Goal: Task Accomplishment & Management: Use online tool/utility

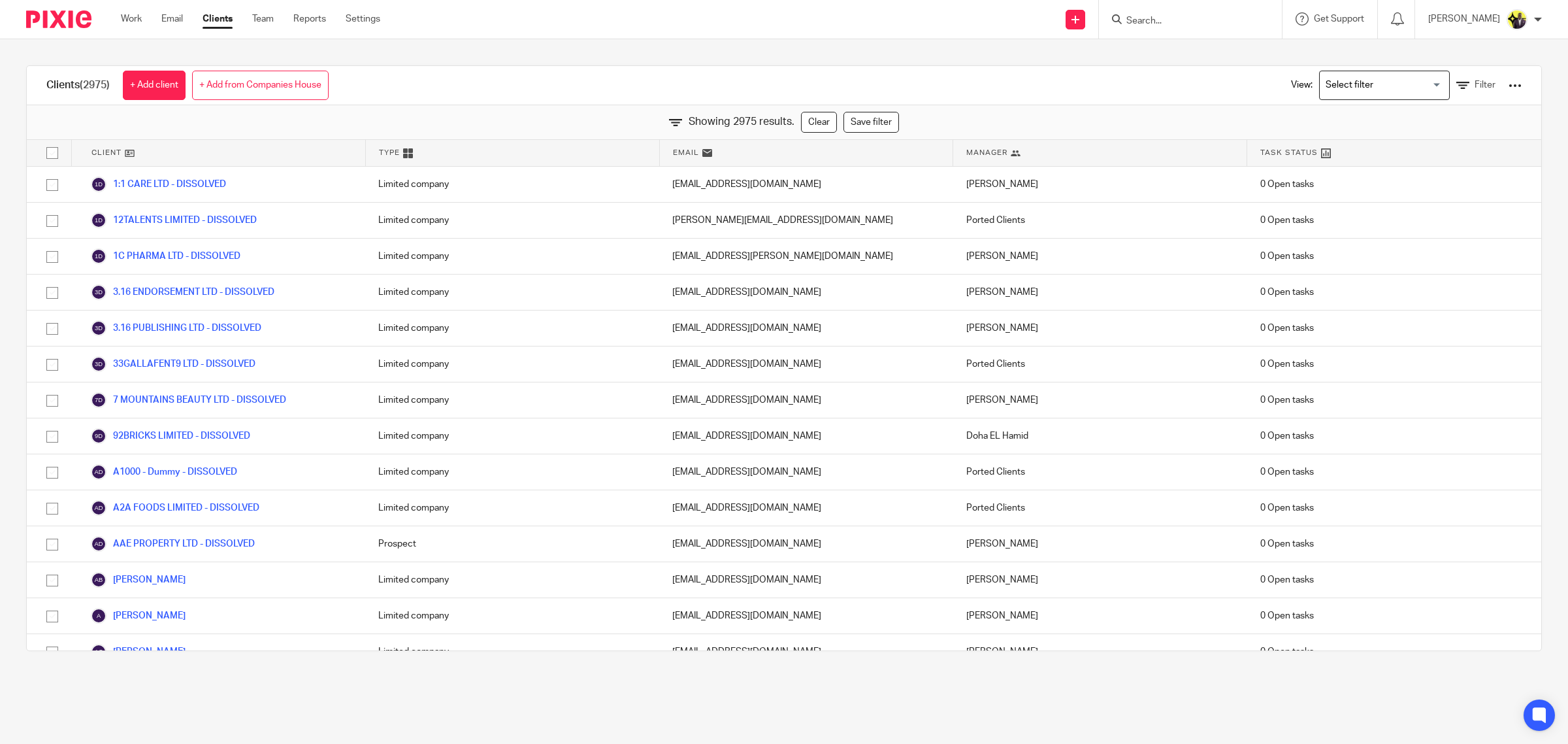
scroll to position [6525, 0]
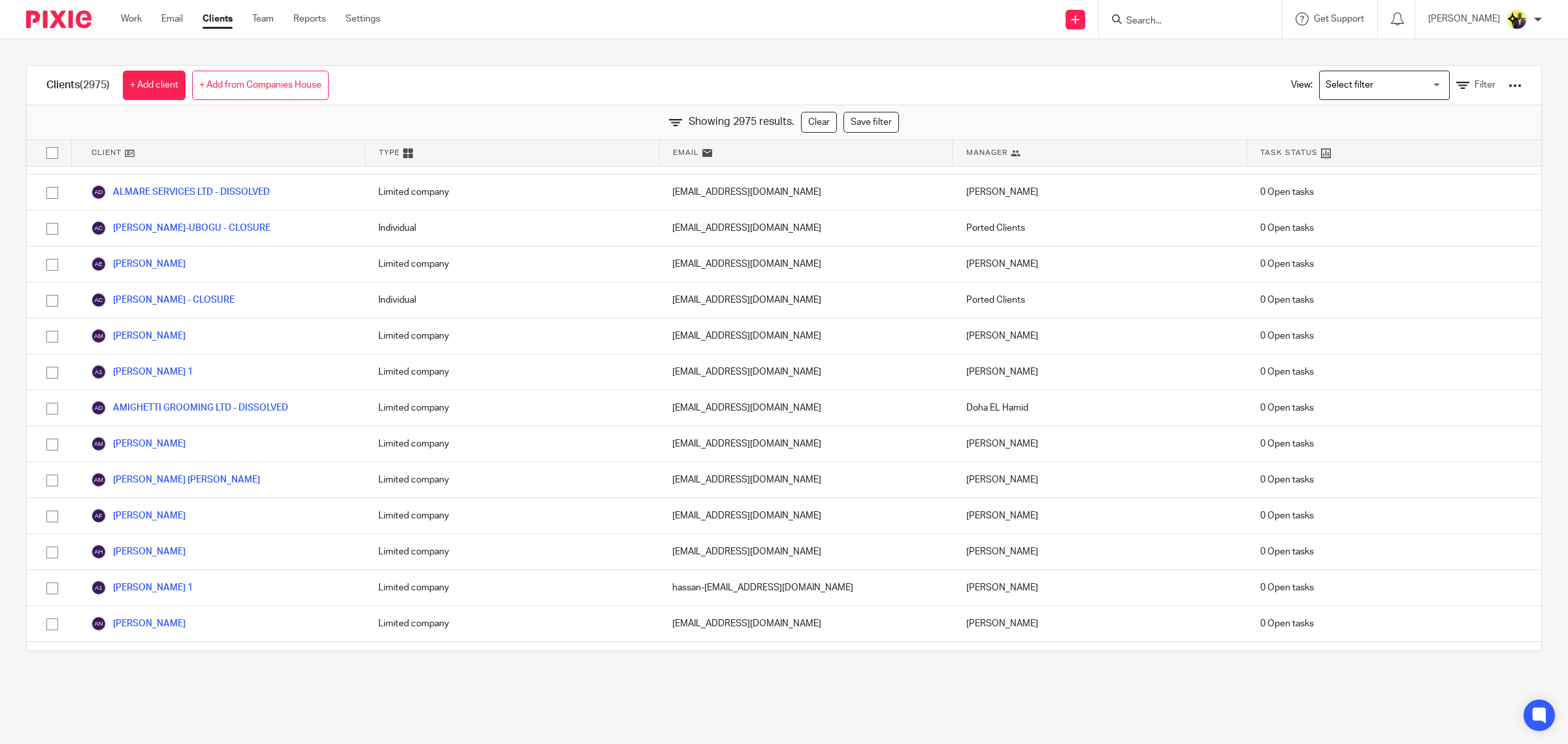
click at [1212, 12] on form at bounding box center [1194, 19] width 139 height 16
click at [1188, 24] on input "Search" at bounding box center [1183, 21] width 117 height 12
type input "hc con"
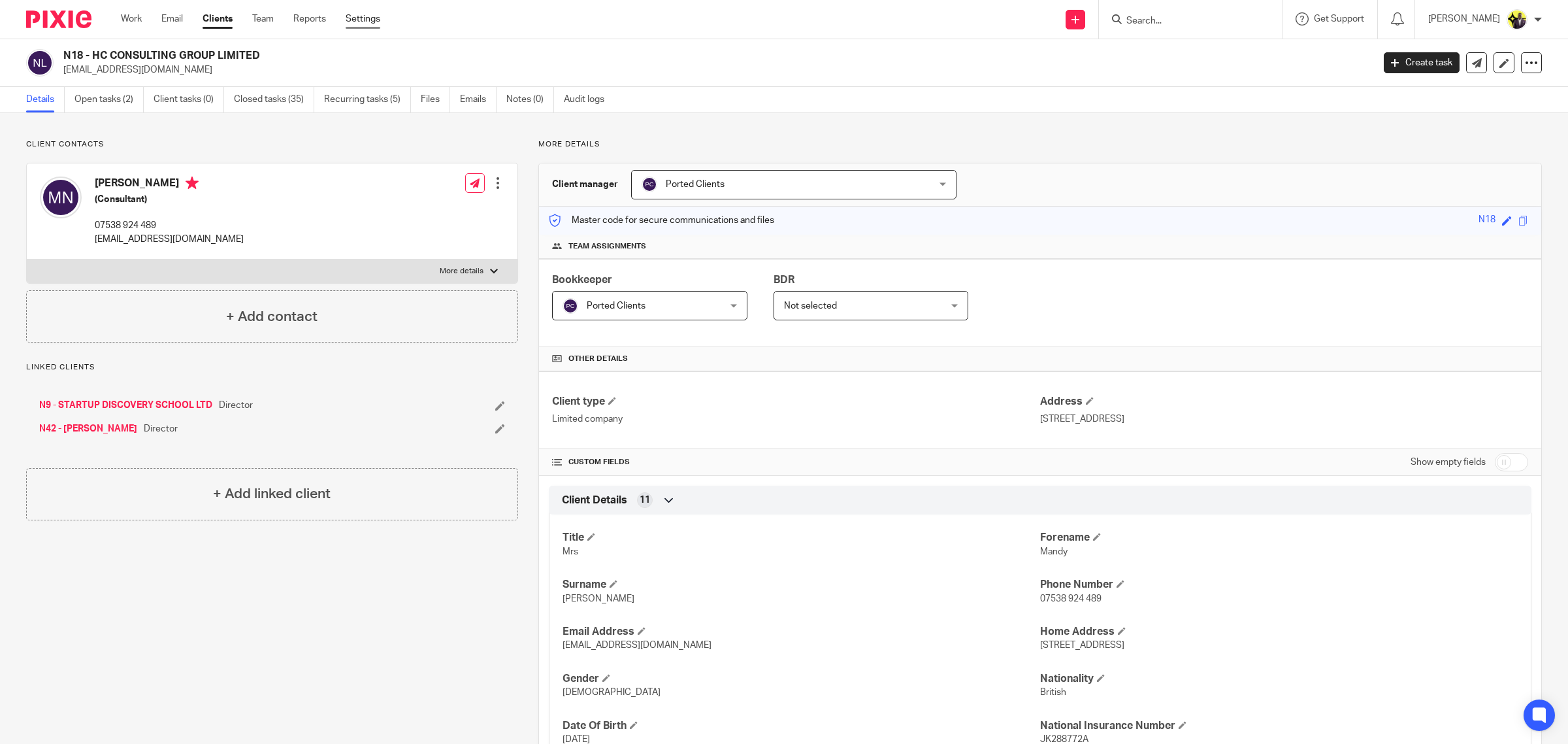
click at [380, 15] on link "Settings" at bounding box center [362, 18] width 34 height 13
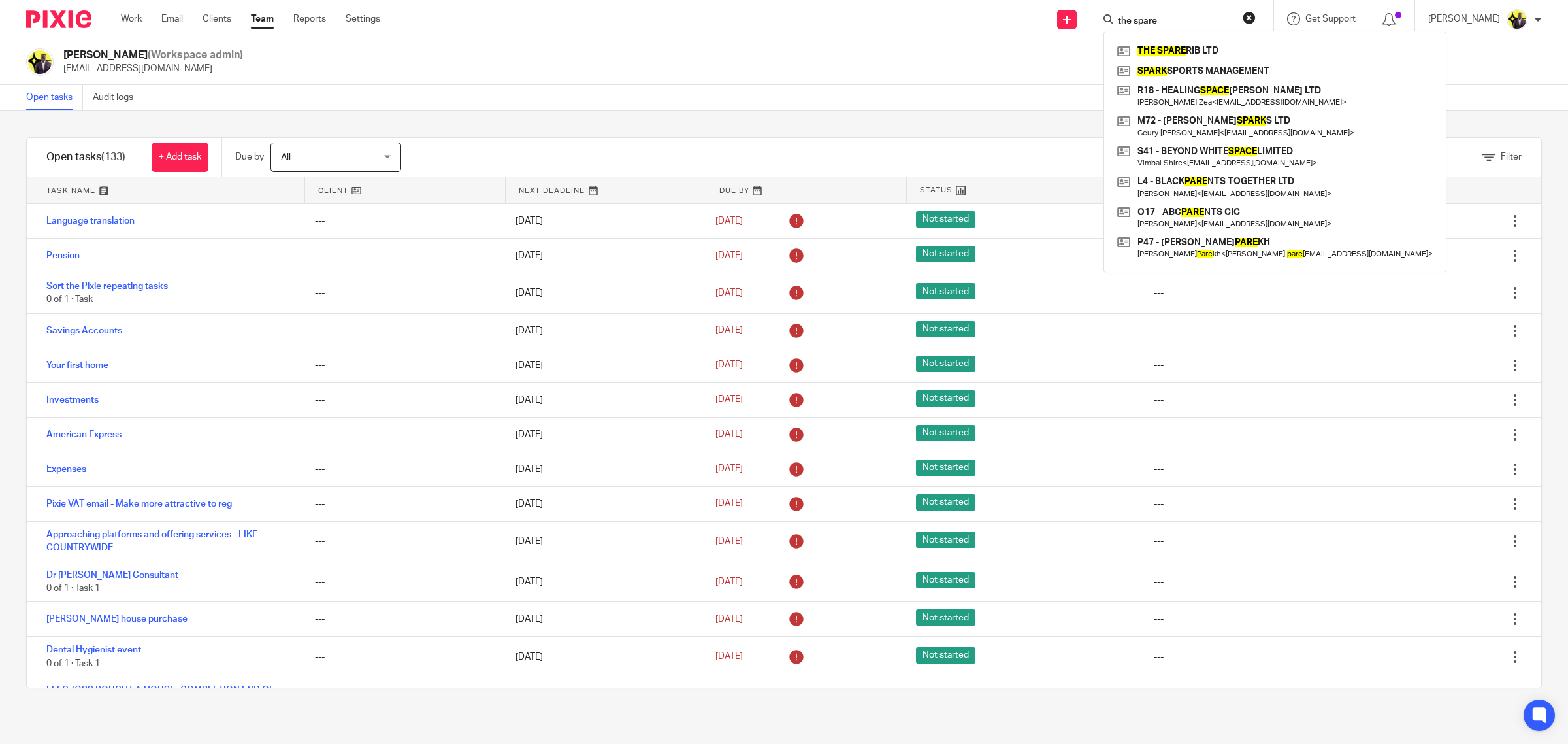
drag, startPoint x: 1200, startPoint y: 21, endPoint x: 1059, endPoint y: 11, distance: 141.4
click at [1059, 11] on div "Send new email Create task Add client Request signature the spare THE SPARE RIB…" at bounding box center [984, 19] width 1168 height 39
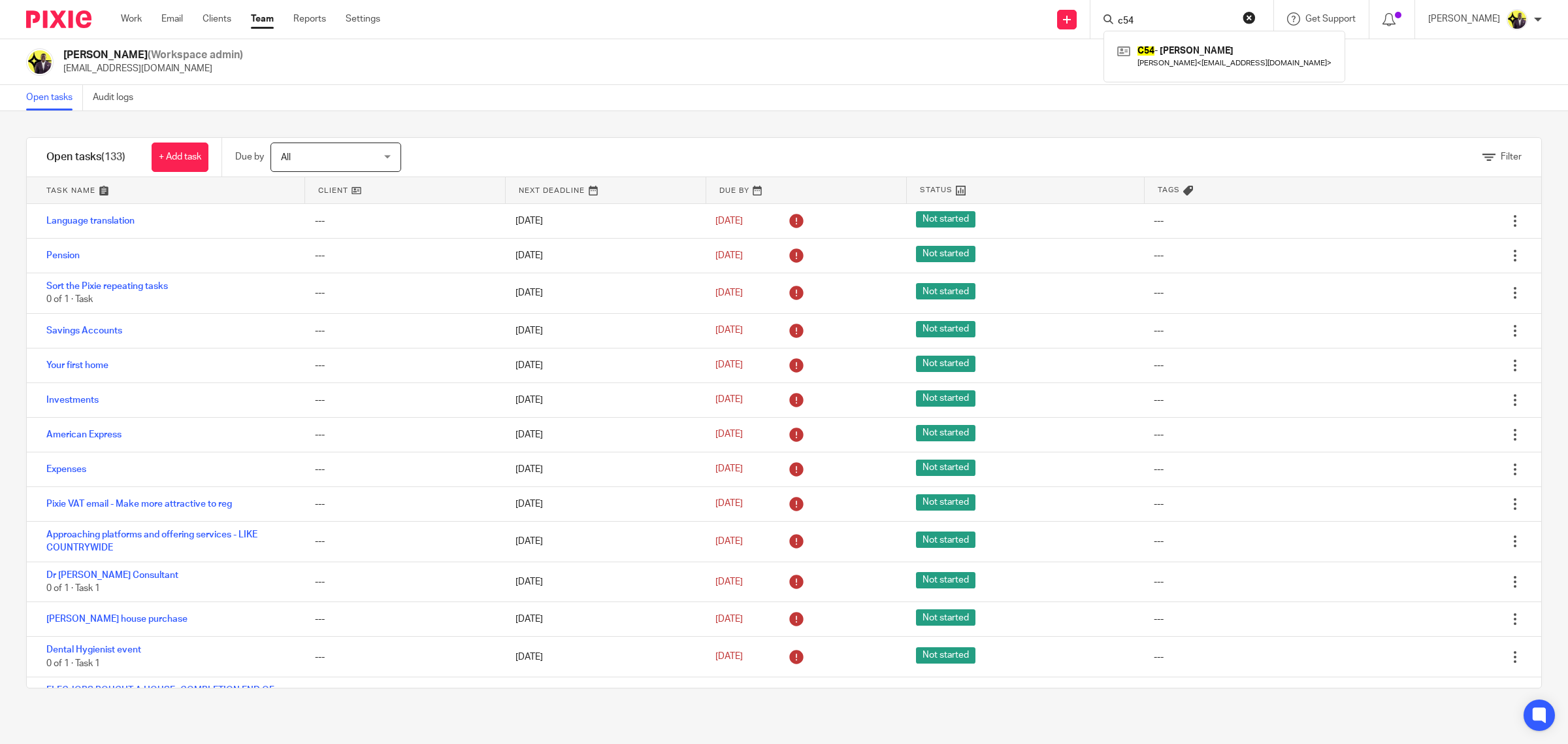
type input "c54"
drag, startPoint x: 1175, startPoint y: 16, endPoint x: 1051, endPoint y: 13, distance: 124.0
click at [1051, 13] on div "Send new email Create task Add client Request signature c54 C54 - ANN-MARIE CHA…" at bounding box center [984, 19] width 1168 height 39
type input "amc"
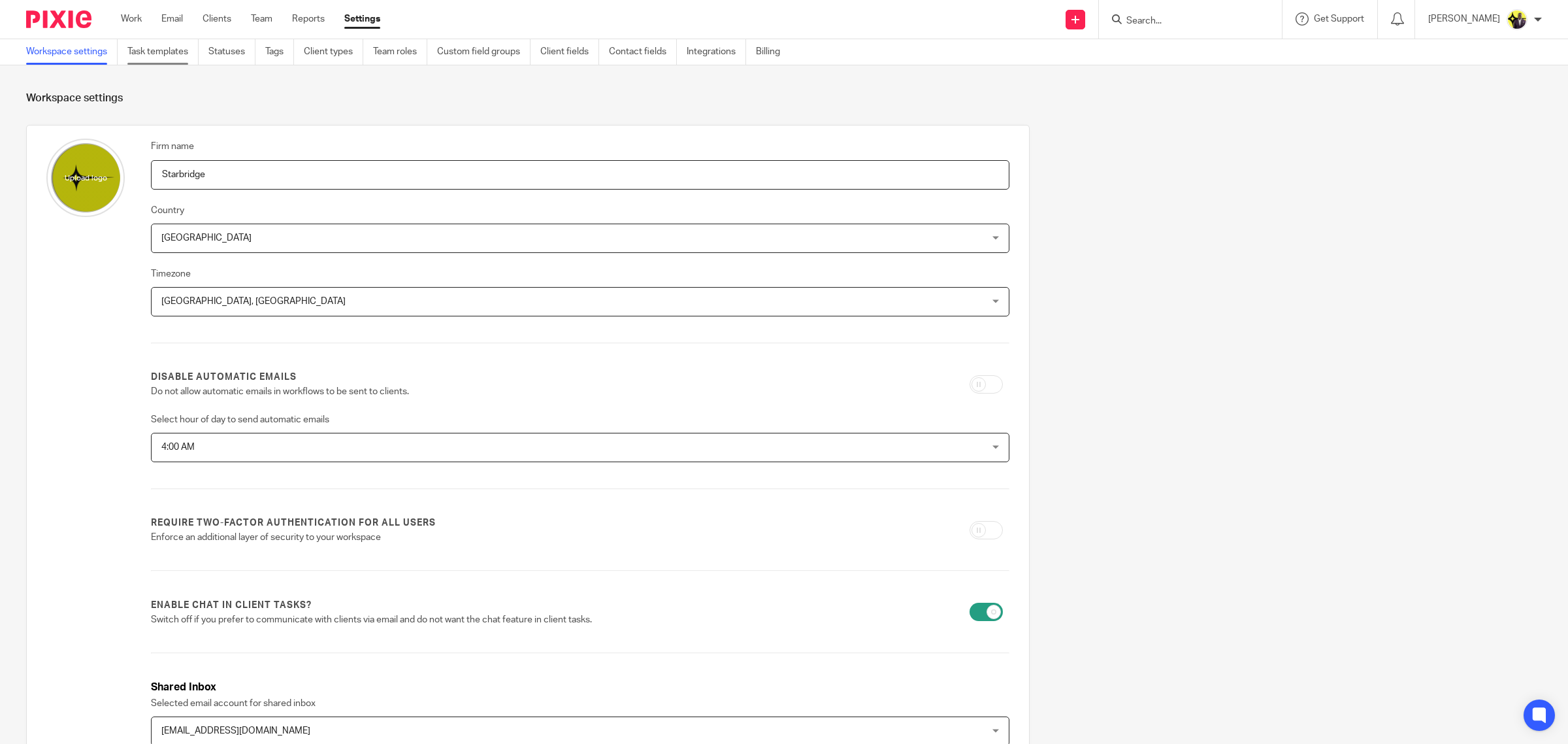
click at [139, 43] on link "Task templates" at bounding box center [163, 52] width 71 height 26
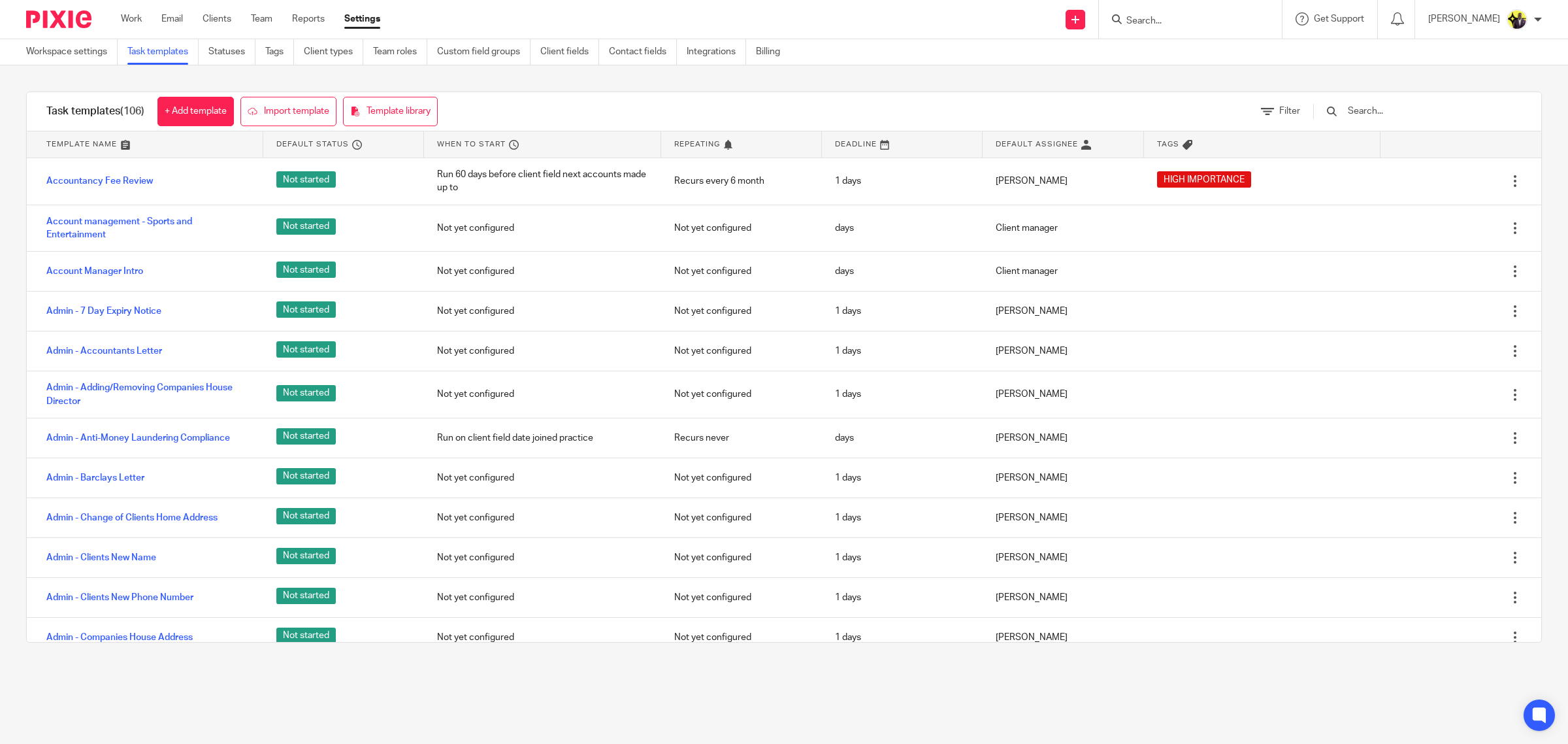
click at [1378, 113] on input "text" at bounding box center [1422, 111] width 153 height 15
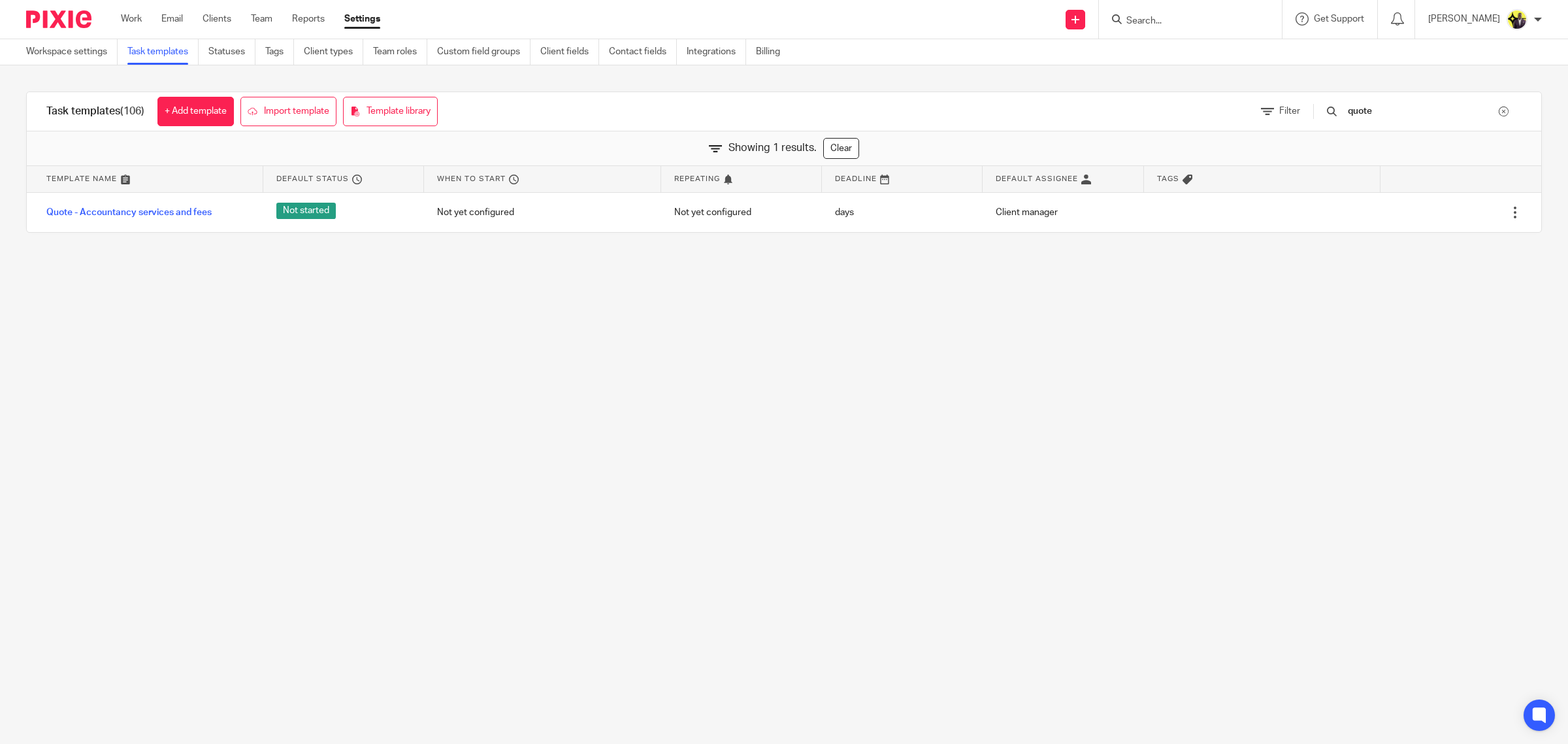
type input "quote"
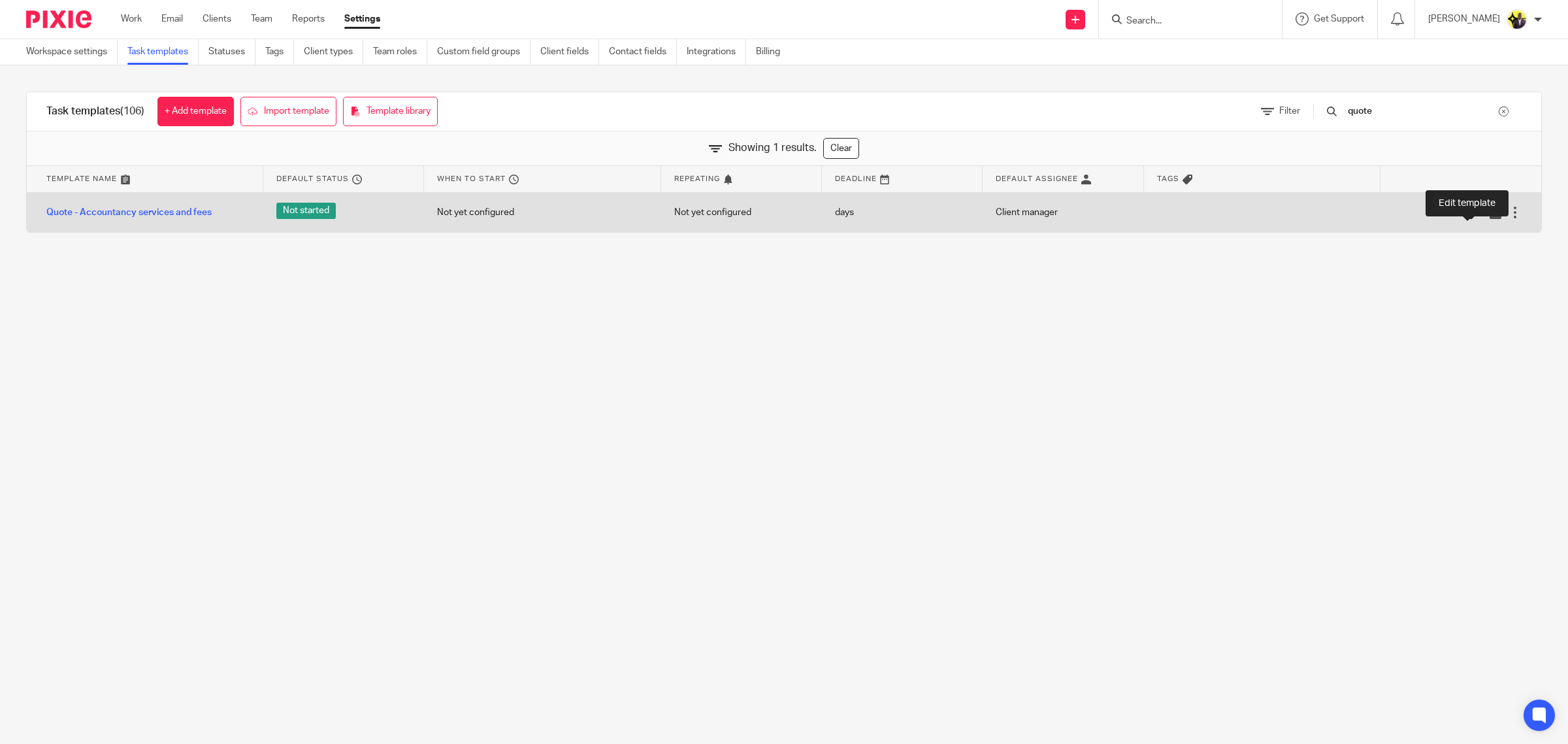
click at [1469, 213] on icon at bounding box center [1475, 212] width 13 height 13
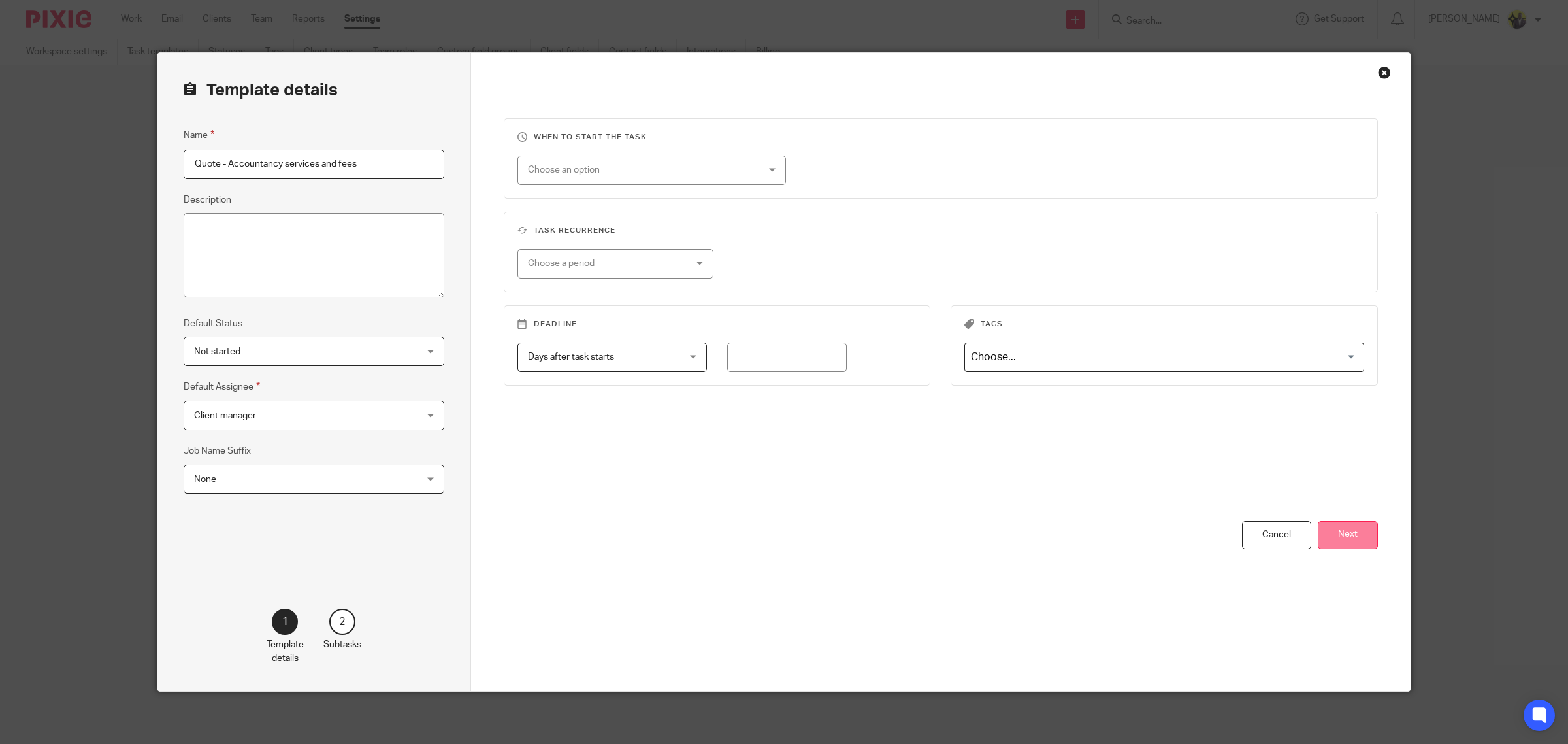
click at [1344, 532] on button "Next" at bounding box center [1348, 535] width 60 height 28
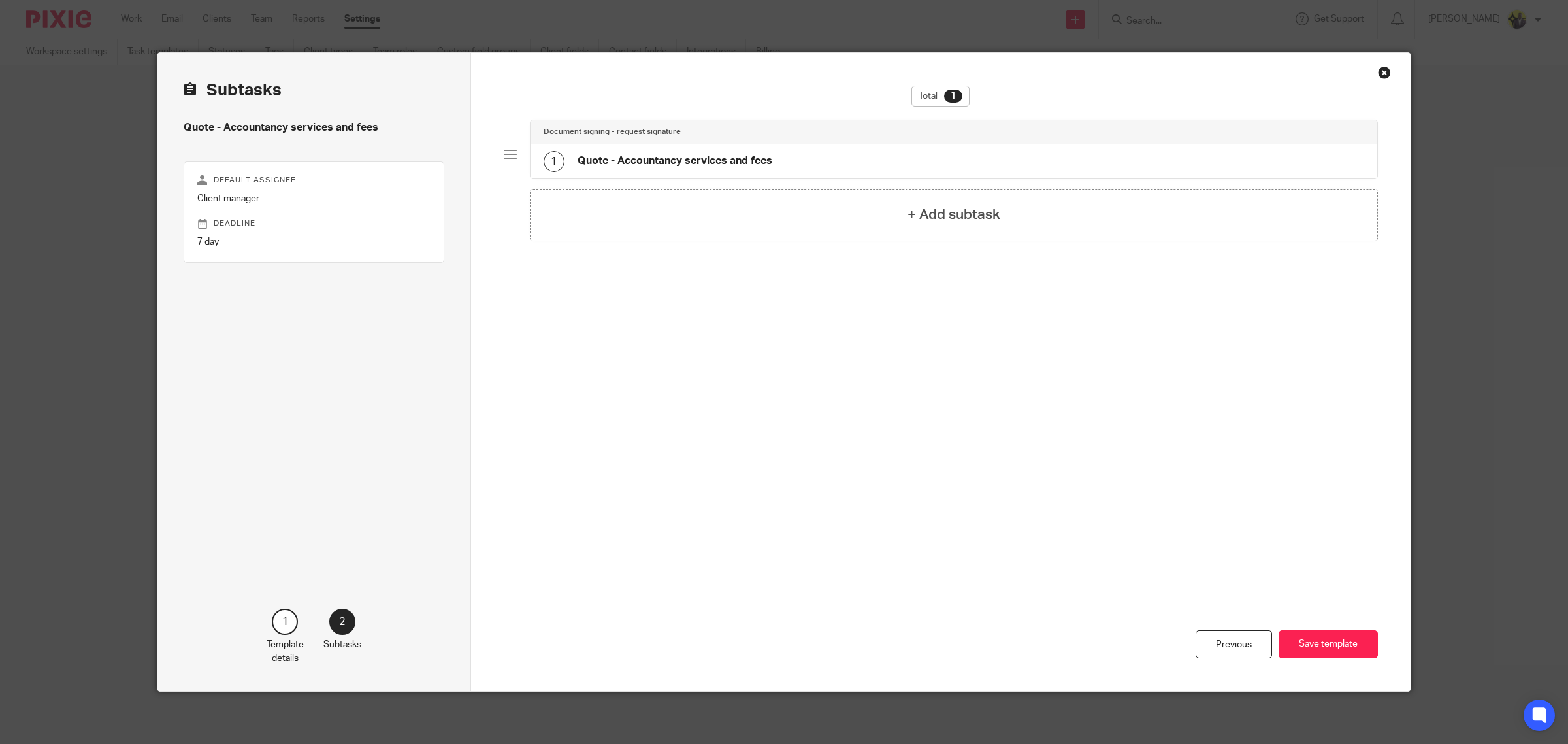
click at [645, 165] on h4 "Quote - Accountancy services and fees" at bounding box center [674, 161] width 195 height 14
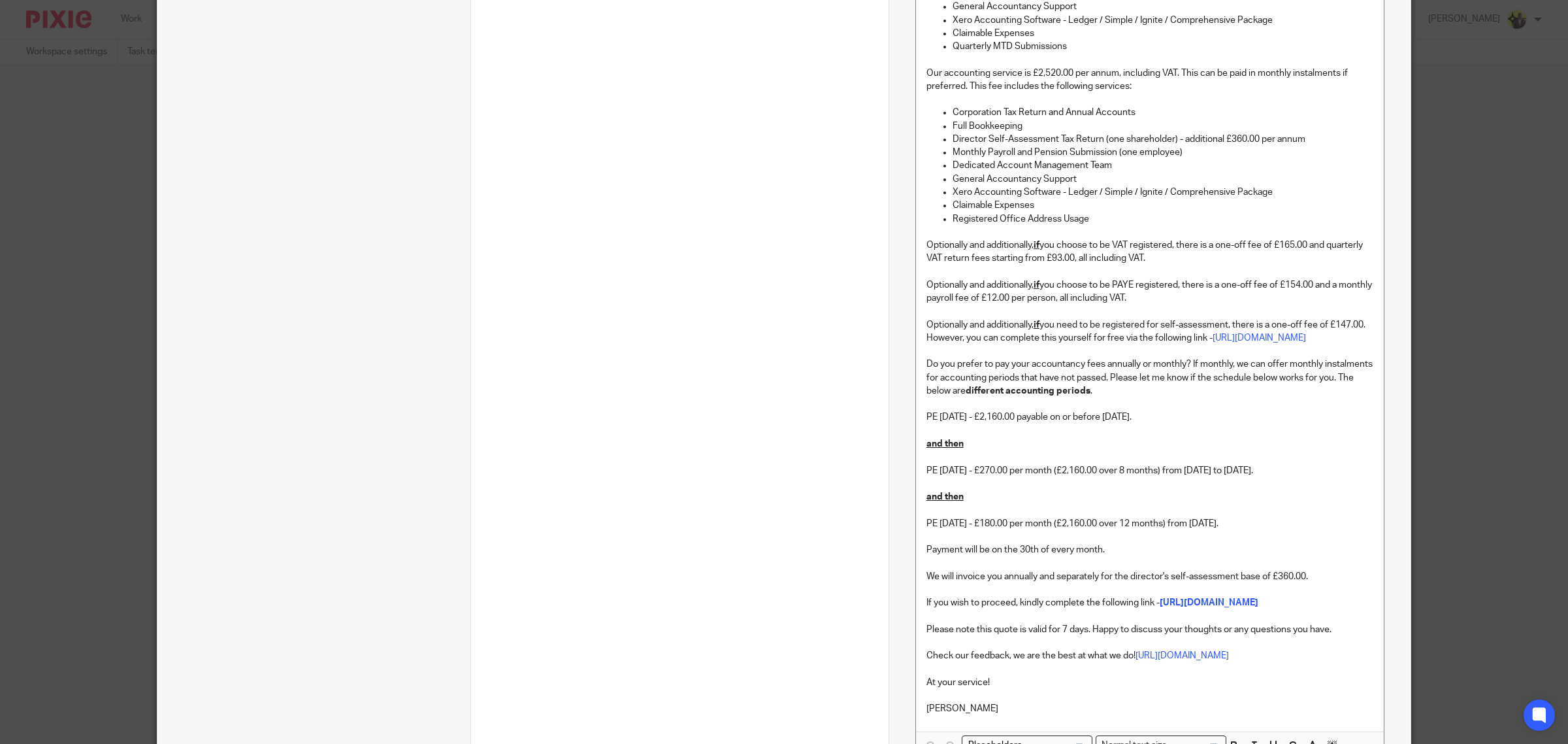
scroll to position [980, 0]
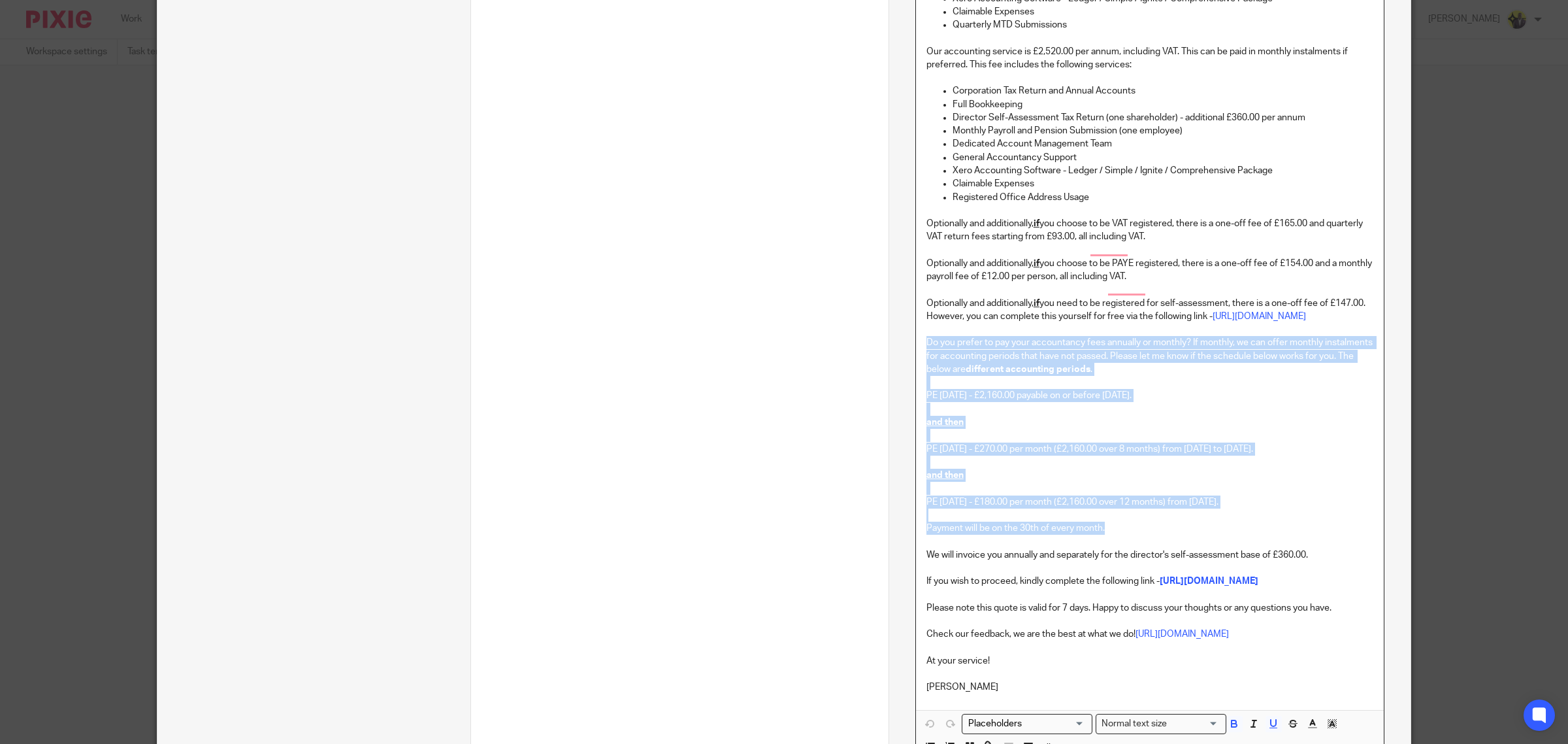
drag, startPoint x: 922, startPoint y: 373, endPoint x: 1109, endPoint y: 553, distance: 259.6
click at [1109, 553] on div "Dear XXX, Many thanks for your time earlier. Starbridge's mission is to equip c…" at bounding box center [1150, 87] width 468 height 1244
copy div "Do you prefer to pay your accountancy fees annually or monthly? If monthly, we …"
